Goal: Task Accomplishment & Management: Use online tool/utility

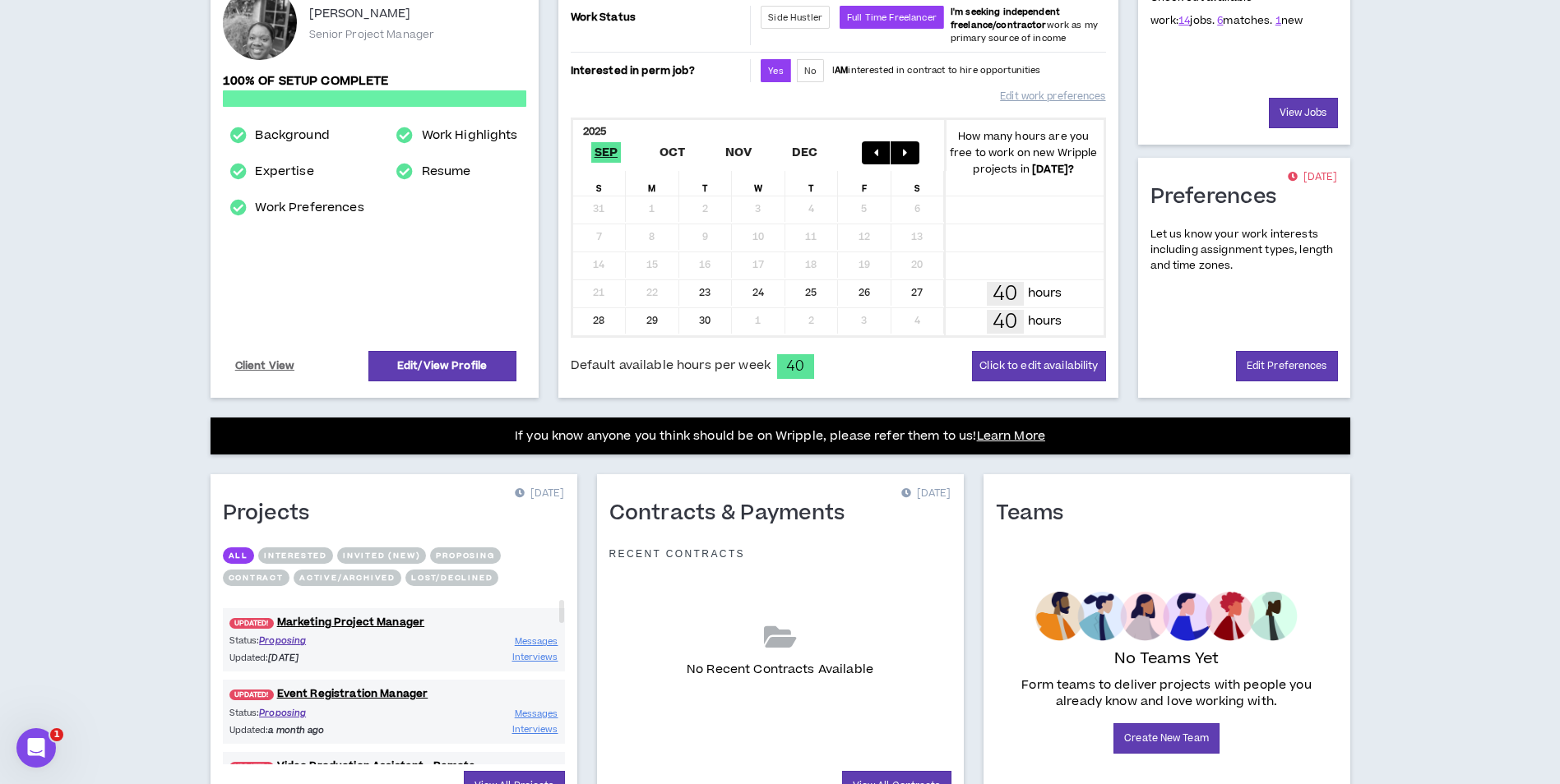
scroll to position [243, 0]
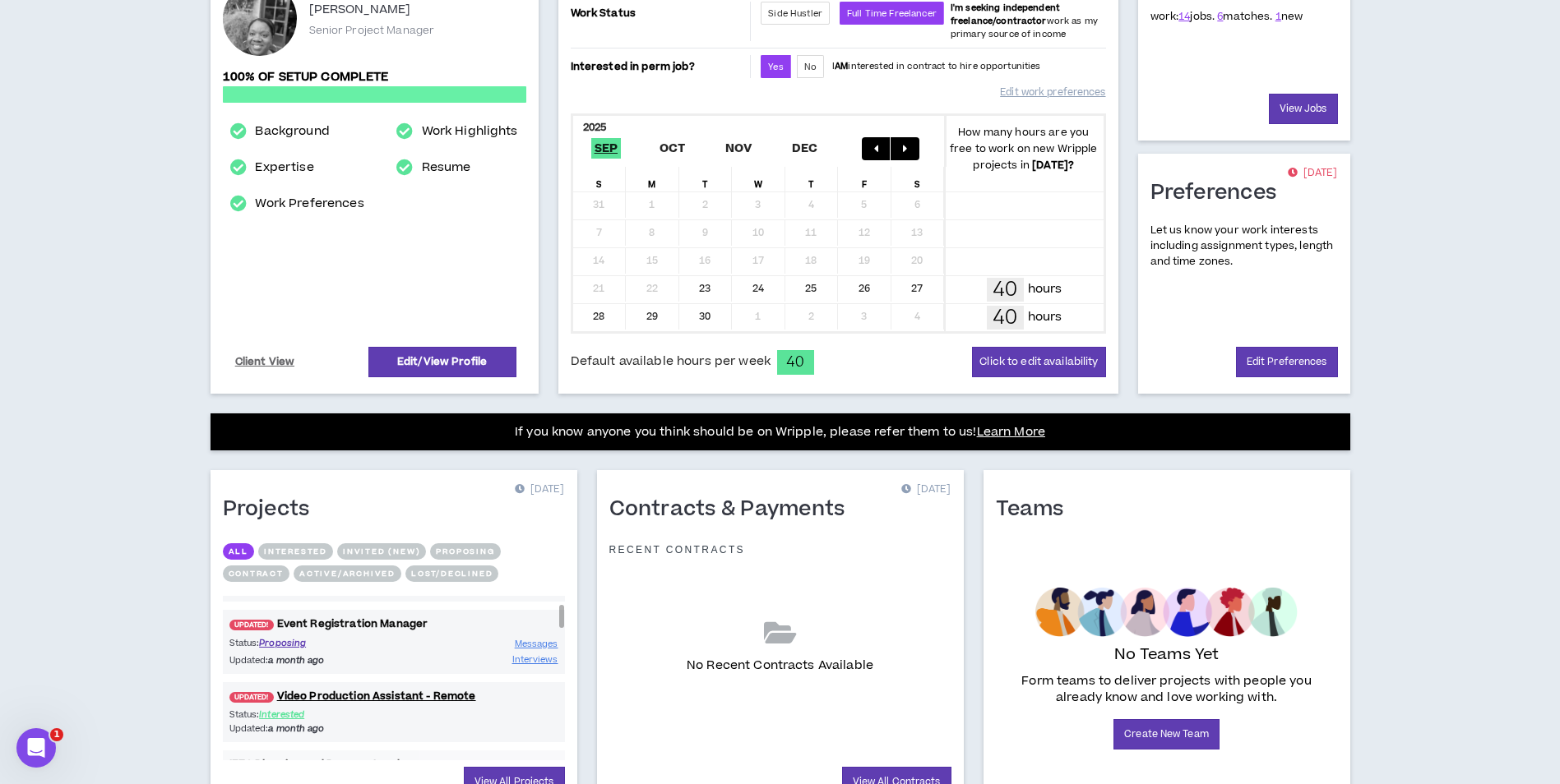
click at [365, 623] on link "UPDATED! Event Registration Manager" at bounding box center [393, 625] width 342 height 16
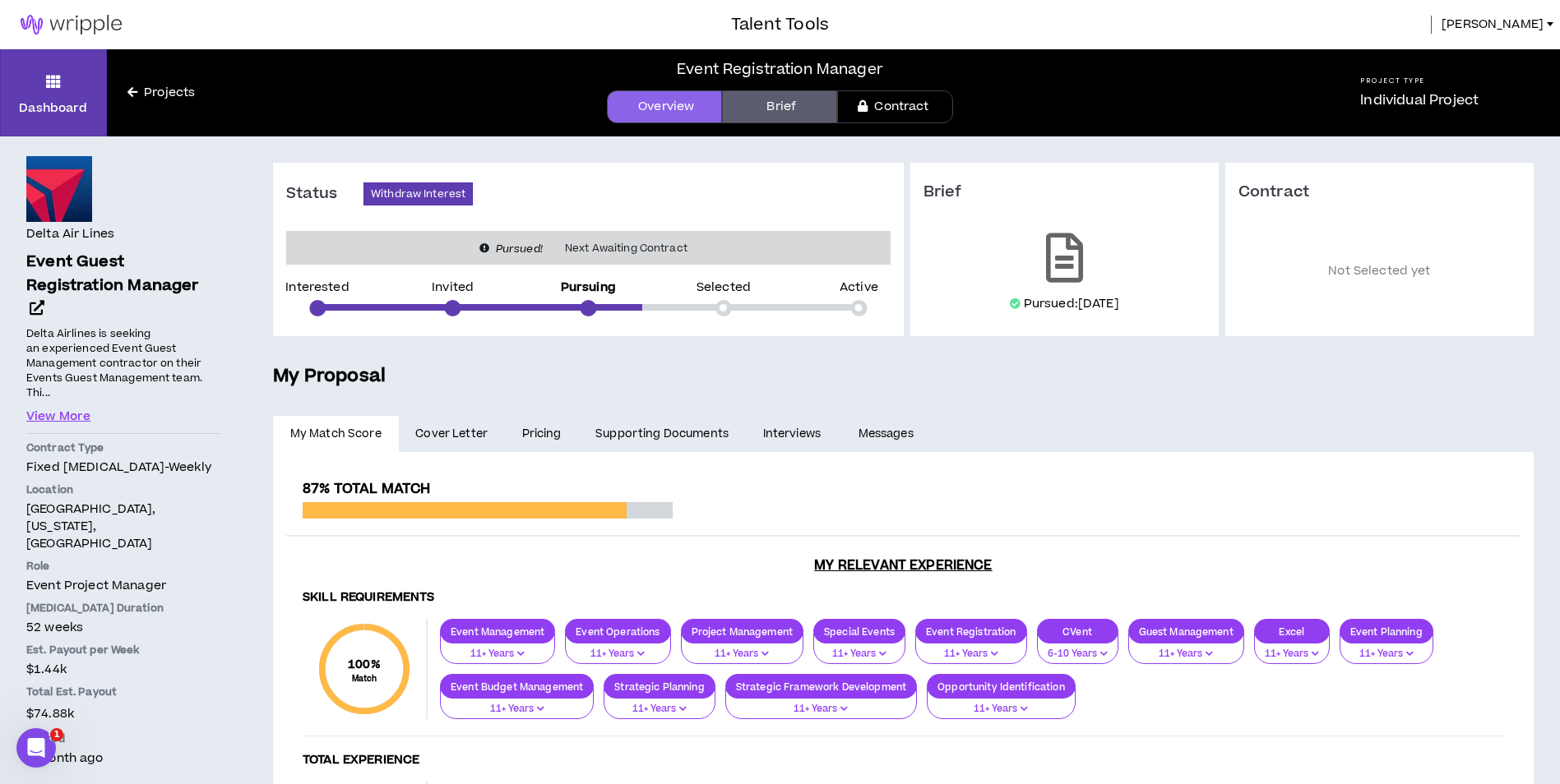
click at [551, 434] on link "Pricing" at bounding box center [541, 433] width 74 height 36
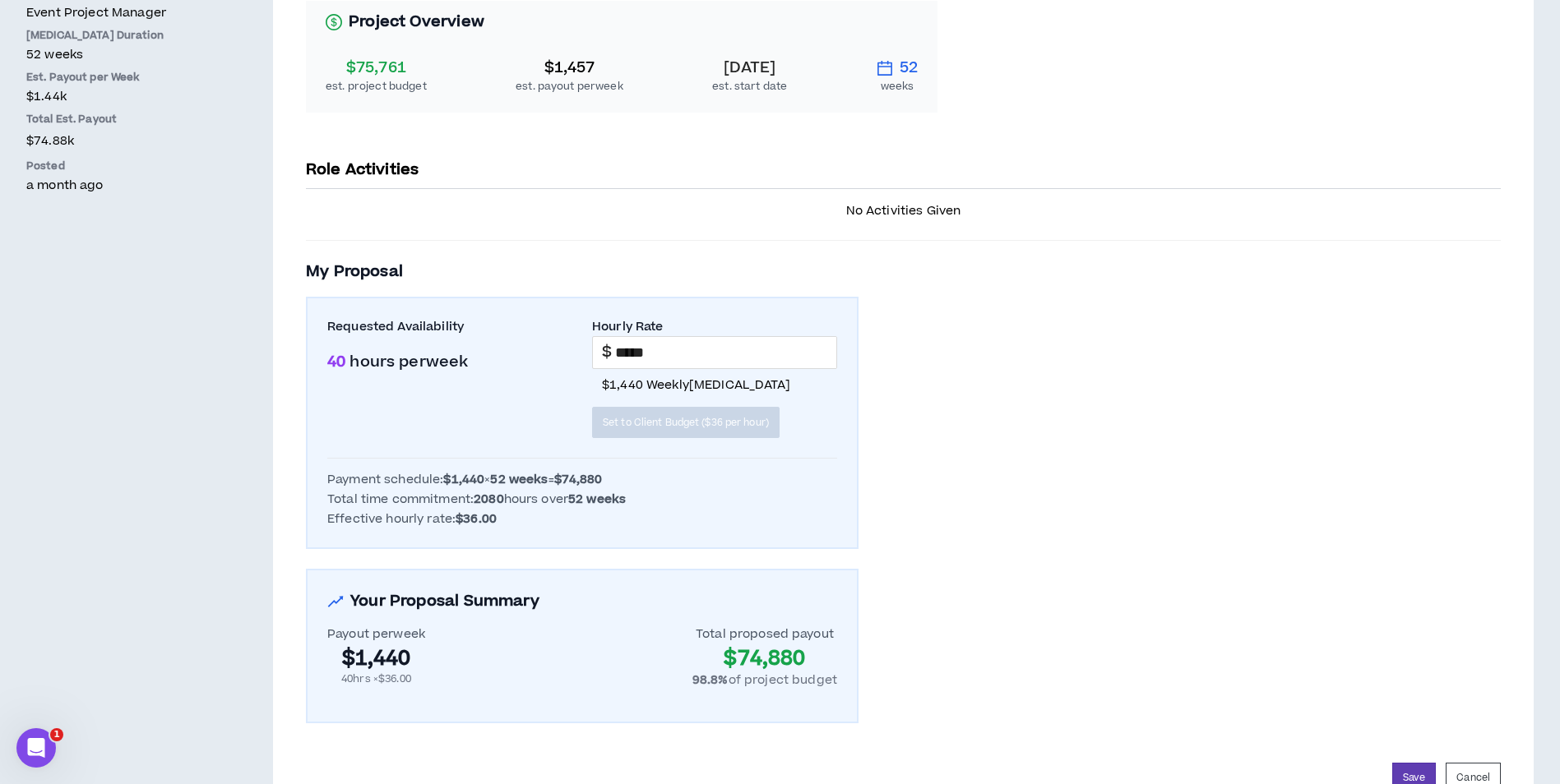
scroll to position [576, 0]
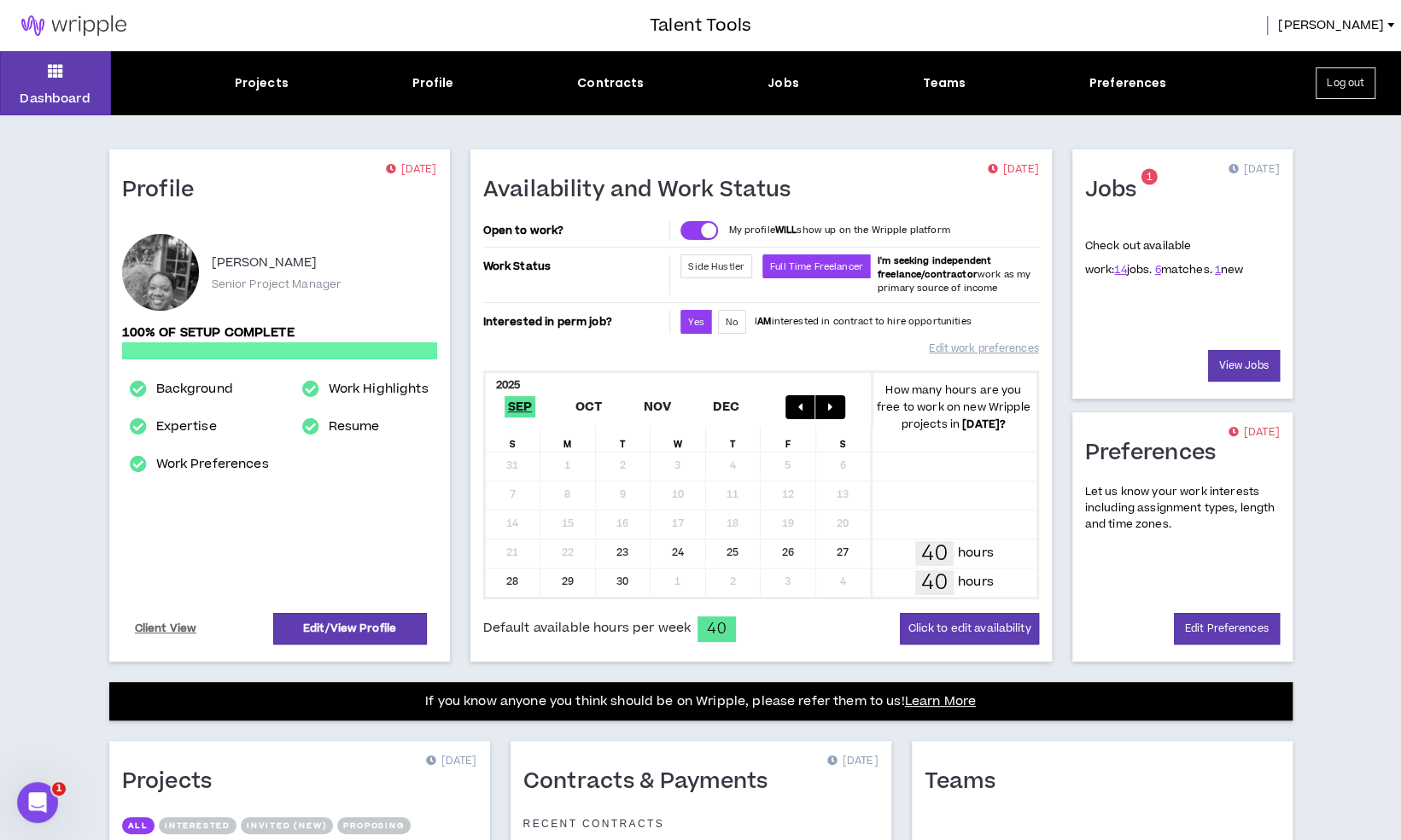
click at [1358, 75] on button "Log out" at bounding box center [1346, 83] width 60 height 31
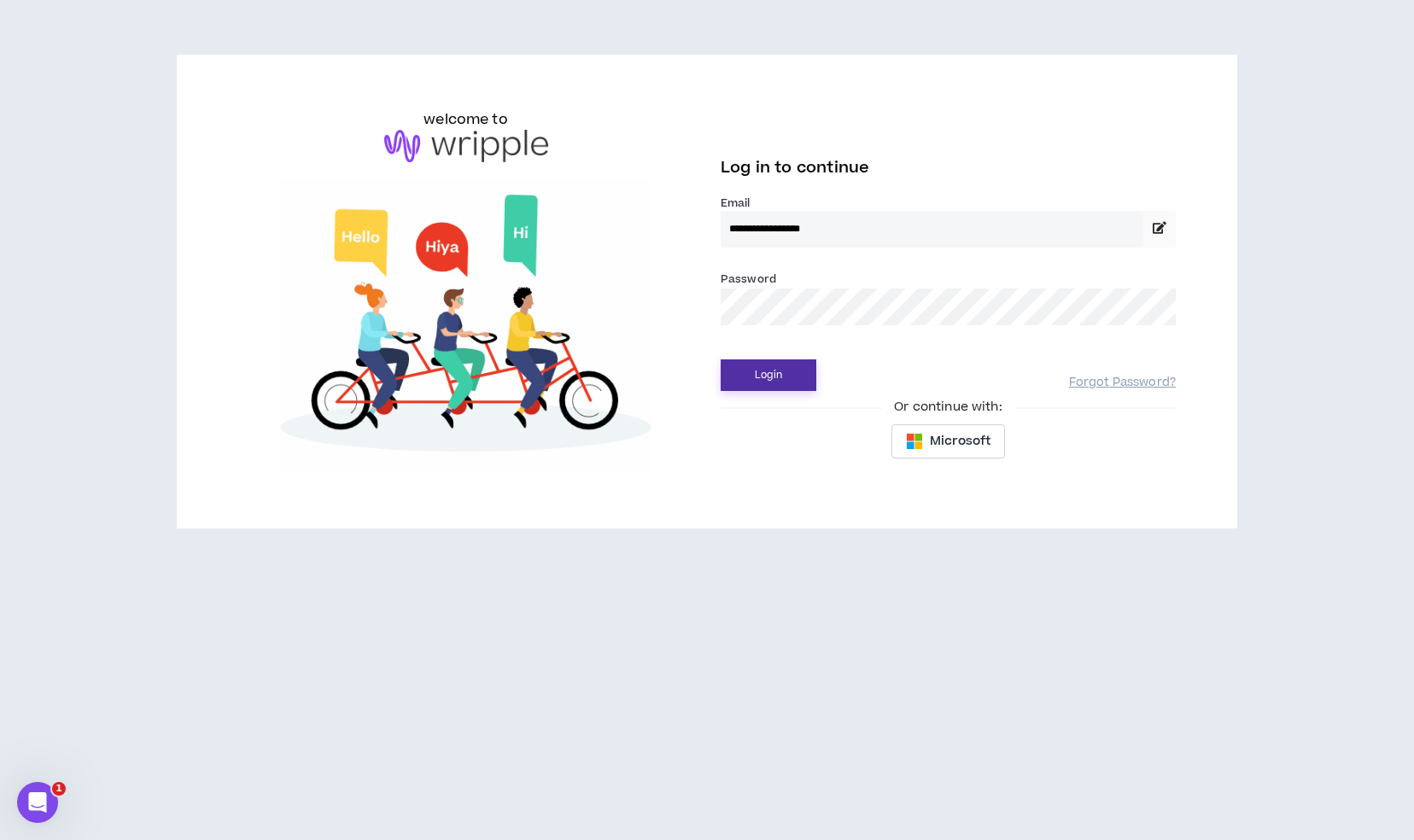
click at [776, 373] on button "Login" at bounding box center [768, 375] width 95 height 31
